Goal: Task Accomplishment & Management: Complete application form

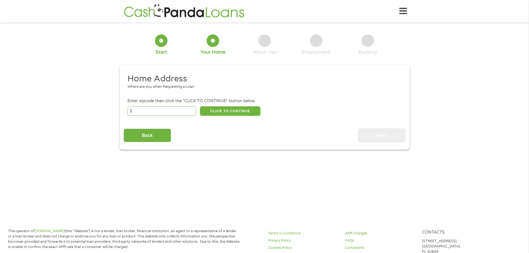
type input "1"
click at [192, 110] on input "1" at bounding box center [161, 110] width 69 height 9
type input "29730"
click at [249, 128] on div "Back Next" at bounding box center [264, 133] width 282 height 17
click at [238, 111] on button "CLICK TO CONTINUE" at bounding box center [230, 110] width 60 height 9
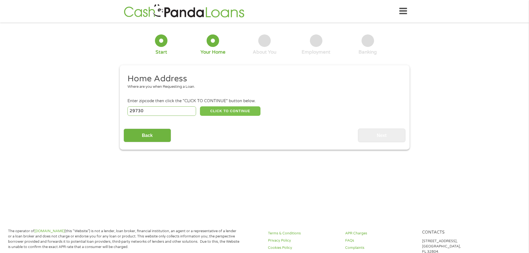
type input "29730"
type input "Rock Hill"
select select "[US_STATE]"
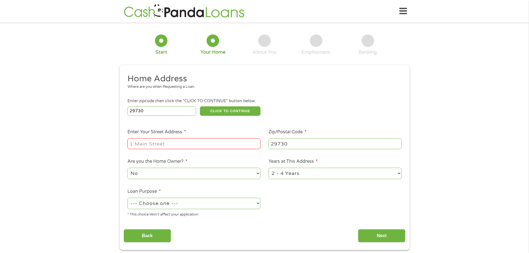
click at [211, 145] on input "Enter Your Street Address *" at bounding box center [193, 143] width 133 height 11
type input "[STREET_ADDRESS]"
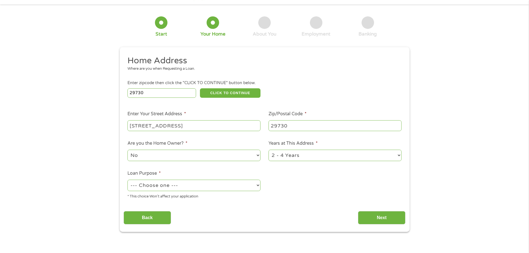
scroll to position [28, 0]
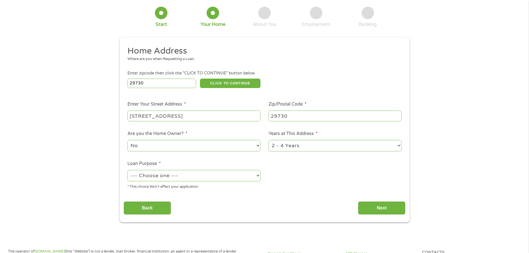
click at [212, 145] on select "No Yes" at bounding box center [193, 145] width 133 height 11
click at [207, 150] on select "No Yes" at bounding box center [193, 145] width 133 height 11
click at [288, 148] on select "1 Year or less 1 - 2 Years 2 - 4 Years Over 4 Years" at bounding box center [334, 145] width 133 height 11
select select "60months"
click at [268, 140] on select "1 Year or less 1 - 2 Years 2 - 4 Years Over 4 Years" at bounding box center [334, 145] width 133 height 11
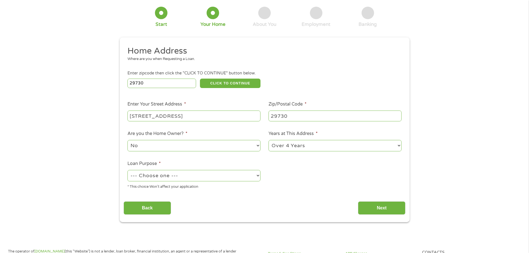
click at [239, 173] on select "--- Choose one --- Pay Bills Debt Consolidation Home Improvement Major Purchase…" at bounding box center [193, 175] width 133 height 11
select select "other"
click at [127, 170] on select "--- Choose one --- Pay Bills Debt Consolidation Home Improvement Major Purchase…" at bounding box center [193, 175] width 133 height 11
click at [369, 210] on input "Next" at bounding box center [381, 208] width 47 height 14
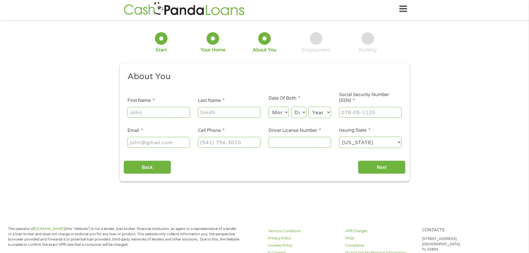
scroll to position [0, 0]
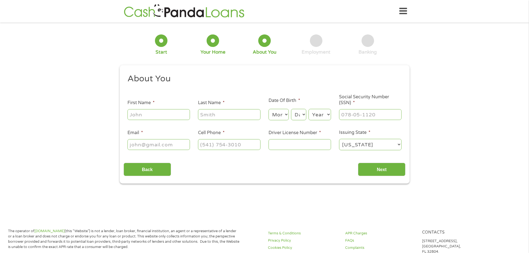
click at [163, 113] on input "First Name *" at bounding box center [158, 114] width 62 height 11
type input "[PERSON_NAME]"
type input "Colby"
type input "[EMAIL_ADDRESS][DOMAIN_NAME]"
type input "[PHONE_NUMBER]"
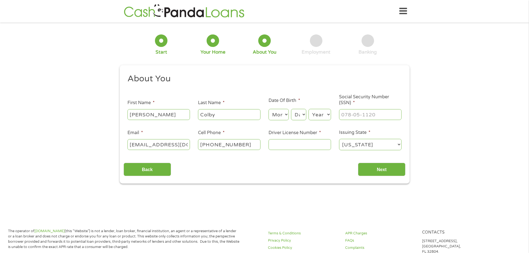
click at [286, 115] on select "Month 1 2 3 4 5 6 7 8 9 10 11 12" at bounding box center [278, 114] width 20 height 11
select select "9"
click at [268, 109] on select "Month 1 2 3 4 5 6 7 8 9 10 11 12" at bounding box center [278, 114] width 20 height 11
click at [302, 113] on select "Day 1 2 3 4 5 6 7 8 9 10 11 12 13 14 15 16 17 18 19 20 21 22 23 24 25 26 27 28 …" at bounding box center [298, 114] width 15 height 11
select select "22"
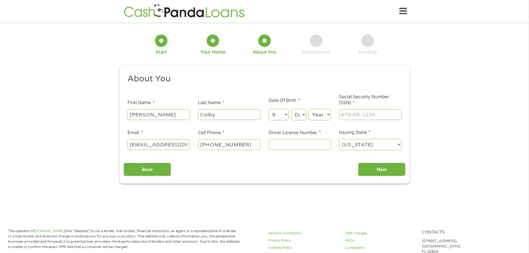
click at [291, 109] on select "Day 1 2 3 4 5 6 7 8 9 10 11 12 13 14 15 16 17 18 19 20 21 22 23 24 25 26 27 28 …" at bounding box center [298, 114] width 15 height 11
click at [325, 112] on select "Year [DATE] 2006 2005 2004 2003 2002 2001 2000 1999 1998 1997 1996 1995 1994 19…" at bounding box center [319, 114] width 22 height 11
select select "1969"
click at [308, 109] on select "Year [DATE] 2006 2005 2004 2003 2002 2001 2000 1999 1998 1997 1996 1995 1994 19…" at bounding box center [319, 114] width 22 height 11
click at [355, 113] on input "___-__-____" at bounding box center [370, 114] width 62 height 11
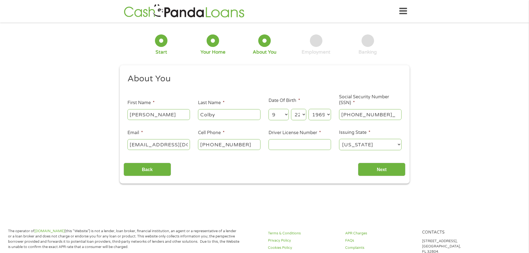
type input "506-08-3810"
click at [313, 144] on input "Driver License Number *" at bounding box center [299, 144] width 62 height 11
click at [440, 139] on div "1 Start 2 Your Home 3 About You 4 Employment 5 Banking 6 This field is hidden w…" at bounding box center [264, 104] width 529 height 157
click at [301, 145] on input "Driver License Number *" at bounding box center [299, 144] width 62 height 11
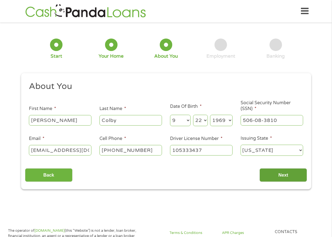
click at [292, 168] on input "Next" at bounding box center [282, 175] width 47 height 14
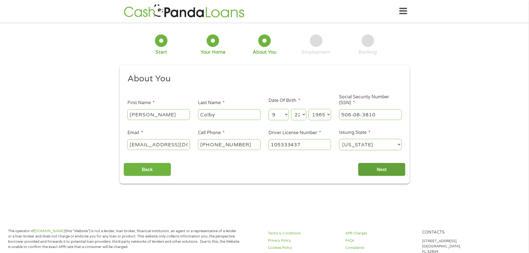
click at [387, 166] on input "Next" at bounding box center [381, 170] width 47 height 14
click at [379, 168] on input "Next" at bounding box center [381, 170] width 47 height 14
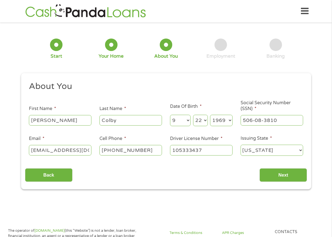
drag, startPoint x: 209, startPoint y: 142, endPoint x: 159, endPoint y: 138, distance: 49.5
click at [159, 138] on ul "About You This field is hidden when viewing the form Title * --- Choose one ---…" at bounding box center [166, 121] width 282 height 80
type input "105333437"
click at [278, 170] on input "Next" at bounding box center [282, 175] width 47 height 14
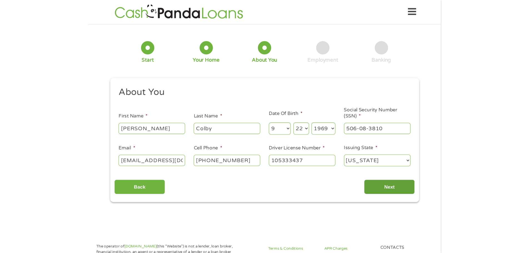
scroll to position [2, 2]
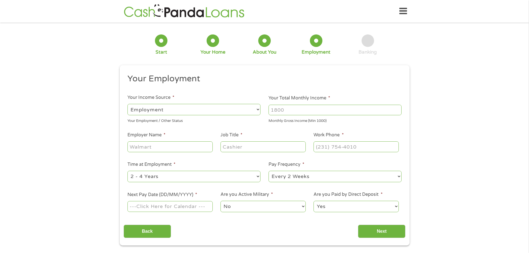
click at [183, 107] on select "--- Choose one --- Employment [DEMOGRAPHIC_DATA] Benefits" at bounding box center [193, 109] width 133 height 11
select select "selfEmployed"
click at [127, 104] on select "--- Choose one --- Employment [DEMOGRAPHIC_DATA] Benefits" at bounding box center [193, 109] width 133 height 11
click at [289, 110] on input "Your Total Monthly Income *" at bounding box center [334, 110] width 133 height 11
type input "3860"
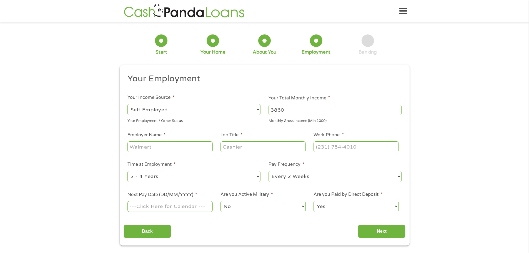
click at [182, 148] on input "Employer Name *" at bounding box center [169, 146] width 85 height 11
type input "Self"
type input "Bookkeeper"
click at [332, 149] on input "(___) ___-____" at bounding box center [355, 146] width 85 height 11
type input "[PHONE_NUMBER]"
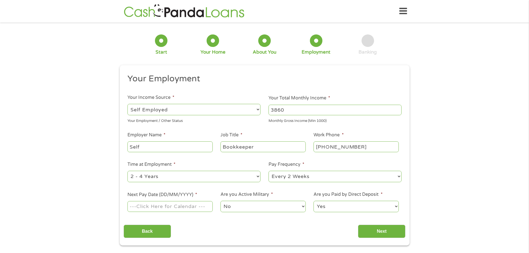
click at [250, 176] on select "--- Choose one --- 1 Year or less 1 - 2 Years 2 - 4 Years Over 4 Years" at bounding box center [193, 176] width 133 height 11
select select "60months"
click at [127, 171] on select "--- Choose one --- 1 Year or less 1 - 2 Years 2 - 4 Years Over 4 Years" at bounding box center [193, 176] width 133 height 11
click at [282, 177] on select "--- Choose one --- Every 2 Weeks Every Week Monthly Semi-Monthly" at bounding box center [334, 176] width 133 height 11
select select "weekly"
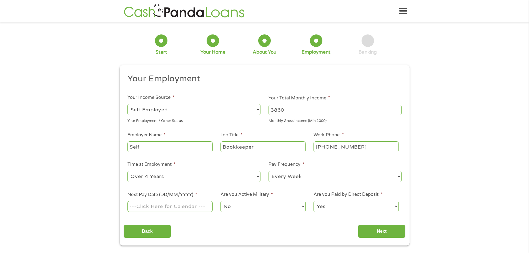
click at [268, 171] on select "--- Choose one --- Every 2 Weeks Every Week Monthly Semi-Monthly" at bounding box center [334, 176] width 133 height 11
click at [192, 207] on input "Next Pay Date (DD/MM/YYYY) *" at bounding box center [169, 206] width 85 height 11
type input "[DATE]"
click at [375, 228] on input "Next" at bounding box center [381, 231] width 47 height 14
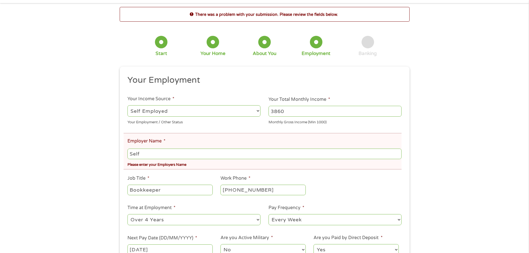
scroll to position [28, 0]
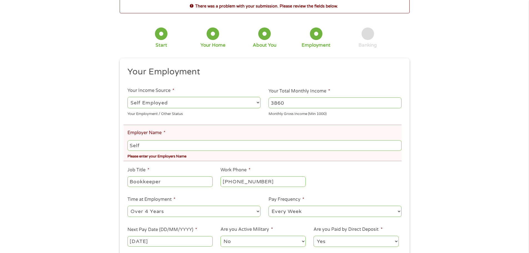
click at [197, 144] on input "Self" at bounding box center [264, 145] width 274 height 11
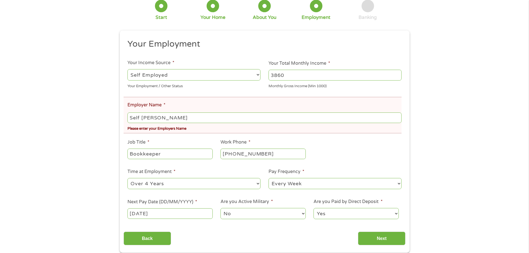
scroll to position [83, 0]
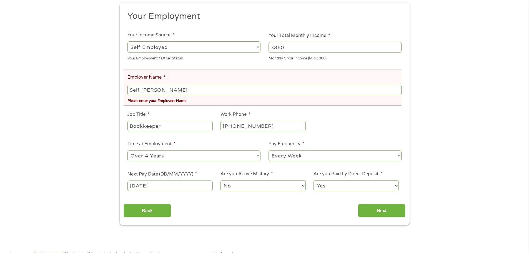
click at [194, 127] on input "Bookkeeper" at bounding box center [169, 126] width 85 height 11
click at [201, 89] on input "Self [PERSON_NAME]" at bounding box center [264, 90] width 274 height 11
drag, startPoint x: 201, startPoint y: 89, endPoint x: 163, endPoint y: 88, distance: 38.0
click at [163, 88] on input "Self [PERSON_NAME]" at bounding box center [264, 90] width 274 height 11
click at [184, 89] on input "Self [PERSON_NAME]" at bounding box center [264, 90] width 274 height 11
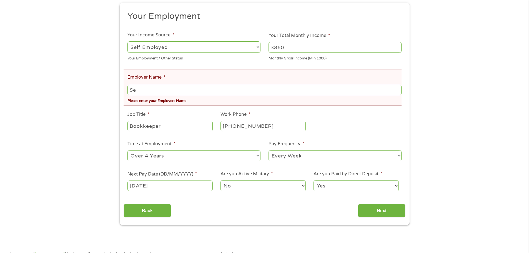
type input "S"
type input "SCCS"
click at [185, 108] on ul "Your Employment Your Income Source * --- Choose one --- Employment [DEMOGRAPHIC…" at bounding box center [264, 104] width 282 height 186
click at [381, 209] on input "Next" at bounding box center [381, 211] width 47 height 14
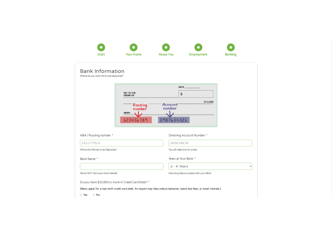
scroll to position [55, 0]
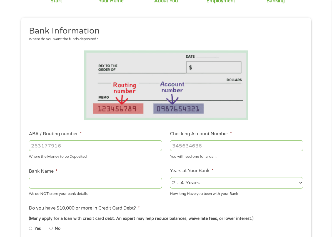
click at [278, 122] on ul "Bank Information Where do you want the funds deposited? ABA / Routing number * …" at bounding box center [166, 164] width 282 height 276
click at [113, 140] on input "ABA / Routing number *" at bounding box center [95, 145] width 133 height 11
click at [120, 140] on input "ABA / Routing number *" at bounding box center [95, 145] width 133 height 11
click at [94, 140] on input "ABA / Routing number *" at bounding box center [95, 145] width 133 height 11
type input "053904483"
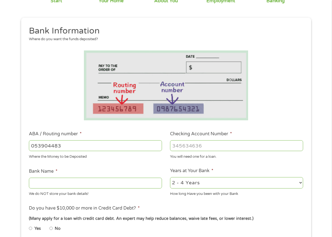
type input "BANK OF AMERICA NA"
type input "053904483"
click at [180, 140] on input "Checking Account Number *" at bounding box center [236, 145] width 133 height 11
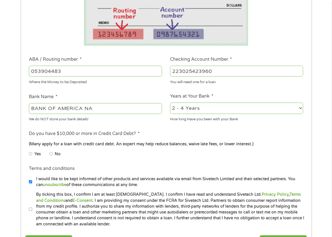
scroll to position [139, 0]
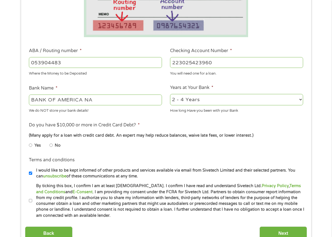
type input "223025423960"
click at [29, 141] on input "Yes" at bounding box center [30, 145] width 3 height 9
radio input "true"
click at [31, 169] on input "I would like to be kept informed of other products and services available via e…" at bounding box center [30, 173] width 3 height 9
checkbox input "false"
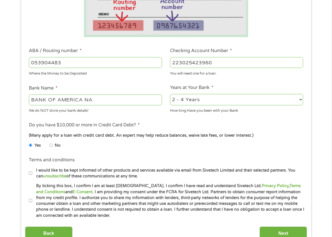
click at [28, 192] on li "Terms and conditions * By ticking this box, I confirm I am at least [DEMOGRAPHI…" at bounding box center [166, 201] width 282 height 36
click at [31, 196] on input "By ticking this box, I confirm I am at least [DEMOGRAPHIC_DATA]. I confirm I ha…" at bounding box center [30, 200] width 3 height 9
checkbox input "true"
click at [272, 227] on input "Next" at bounding box center [282, 234] width 47 height 14
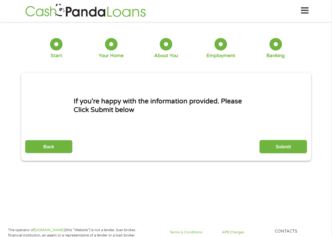
scroll to position [0, 0]
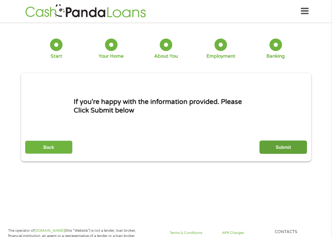
click at [279, 141] on input "Submit" at bounding box center [282, 148] width 47 height 14
